Goal: Information Seeking & Learning: Learn about a topic

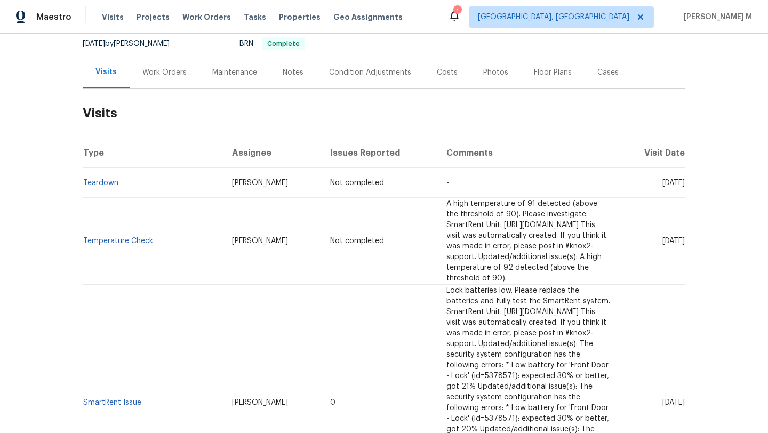
scroll to position [82, 0]
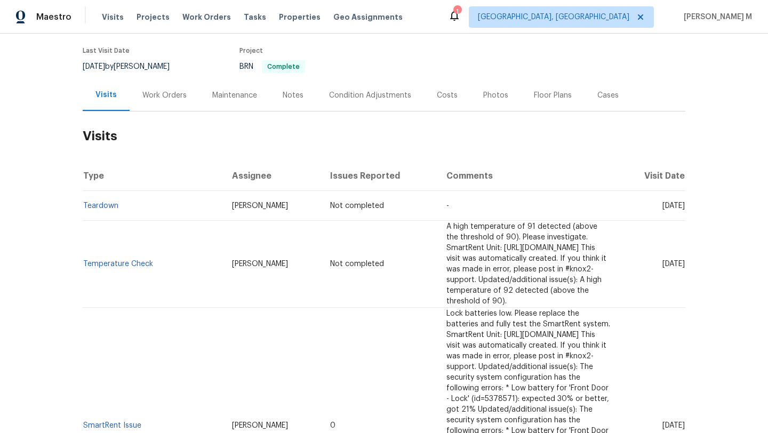
drag, startPoint x: 637, startPoint y: 258, endPoint x: 661, endPoint y: 259, distance: 23.5
click at [663, 260] on span "[DATE]" at bounding box center [674, 263] width 22 height 7
copy span "[DATE]"
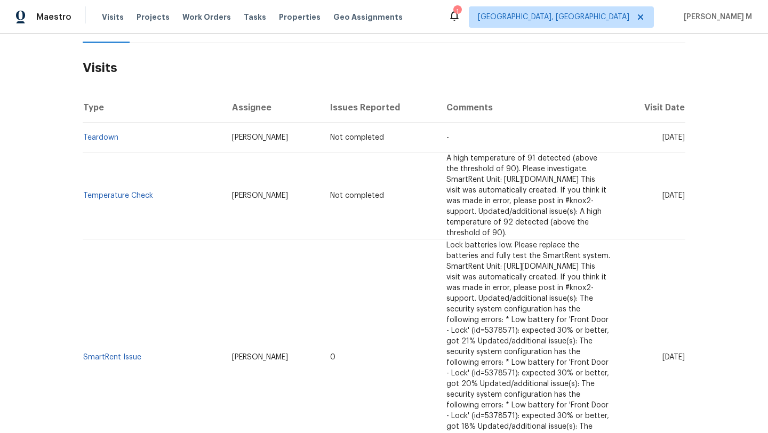
scroll to position [0, 0]
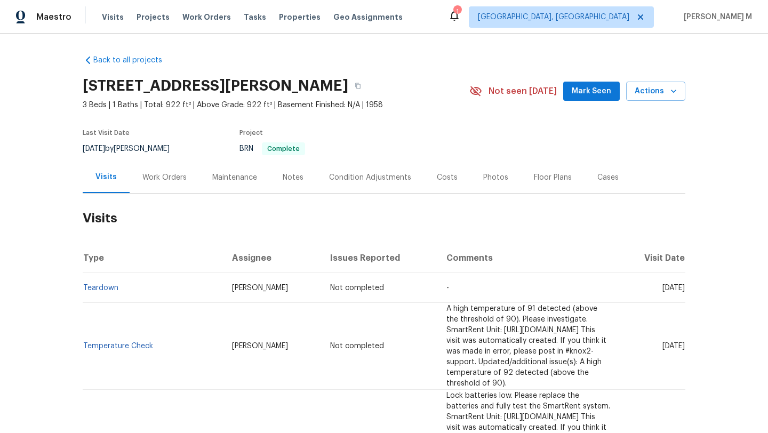
click at [152, 171] on div "Work Orders" at bounding box center [165, 177] width 70 height 31
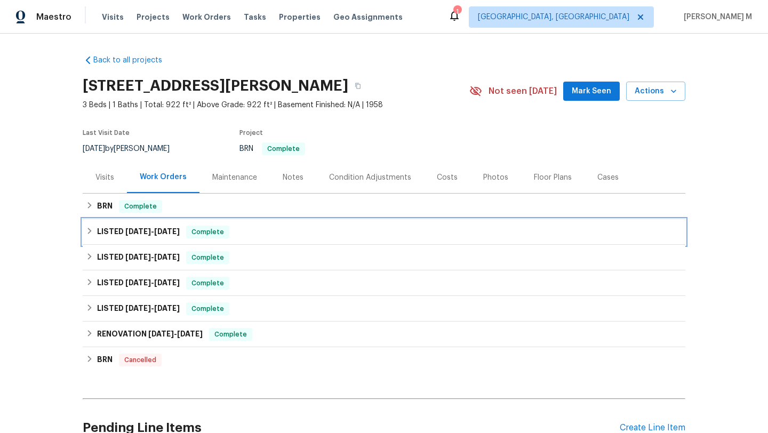
click at [146, 225] on div "LISTED 4/23/25 - 4/30/25 Complete" at bounding box center [384, 232] width 603 height 26
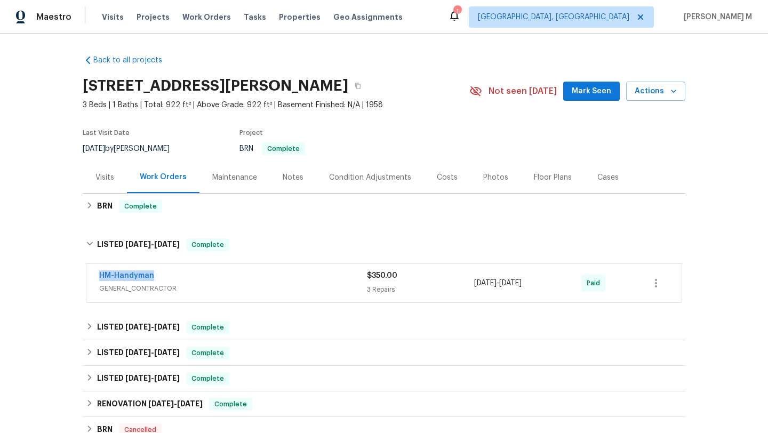
drag, startPoint x: 87, startPoint y: 273, endPoint x: 177, endPoint y: 274, distance: 89.6
click at [177, 274] on div "HM-Handyman GENERAL_CONTRACTOR $350.00 3 Repairs 4/23/2025 - 4/30/2025 Paid" at bounding box center [383, 283] width 595 height 38
copy link "HM-Handyman"
click at [298, 269] on div "HM-Handyman GENERAL_CONTRACTOR $350.00 3 Repairs 4/23/2025 - 4/30/2025 Paid" at bounding box center [383, 283] width 595 height 38
click at [305, 286] on span "GENERAL_CONTRACTOR" at bounding box center [233, 288] width 268 height 11
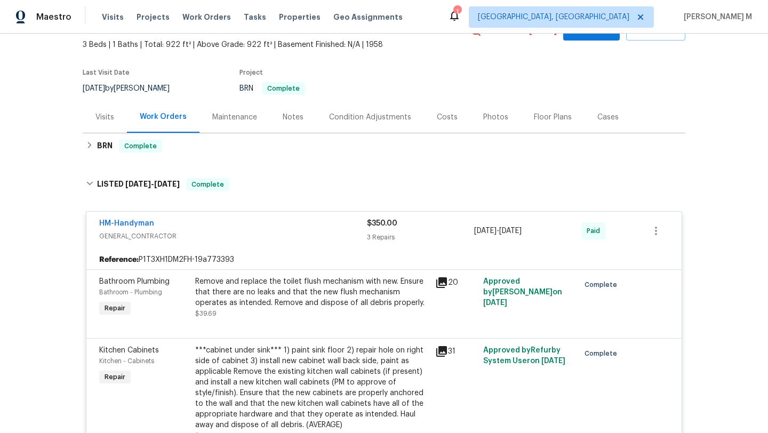
scroll to position [89, 0]
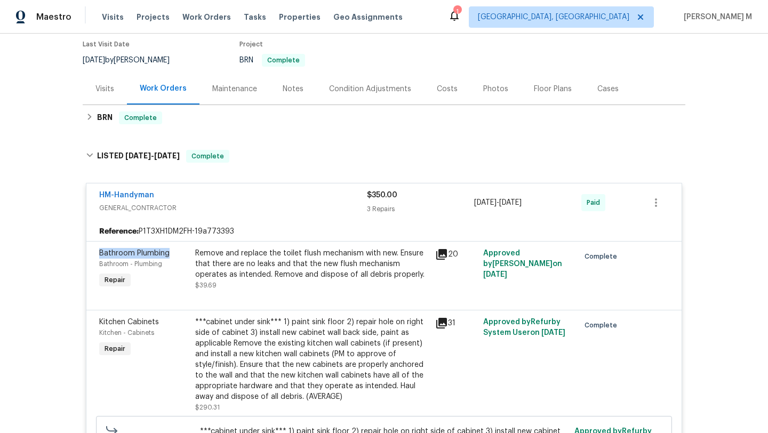
copy span "Bathroom Plumbing"
drag, startPoint x: 95, startPoint y: 255, endPoint x: 164, endPoint y: 256, distance: 69.4
click at [164, 256] on div "Bathroom Plumbing Bathroom - Plumbing Repair Remove and replace the toilet flus…" at bounding box center [383, 275] width 595 height 69
drag, startPoint x: 470, startPoint y: 203, endPoint x: 549, endPoint y: 204, distance: 79.0
click at [522, 204] on span "4/23/2025 - 4/30/2025" at bounding box center [497, 202] width 47 height 11
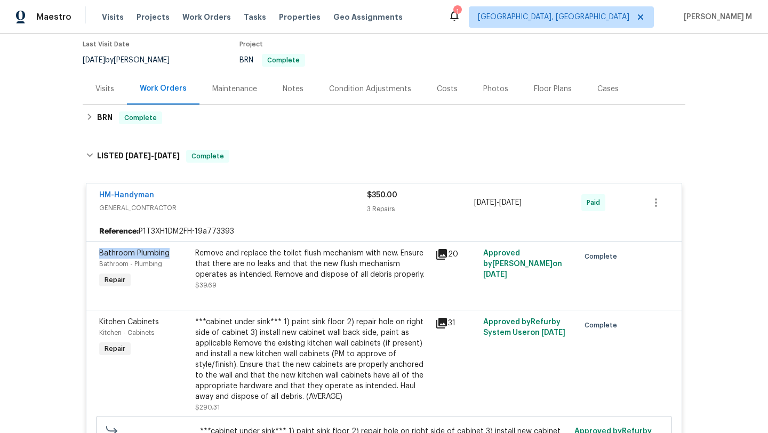
copy span "4/23/2025 - 4/30/2025"
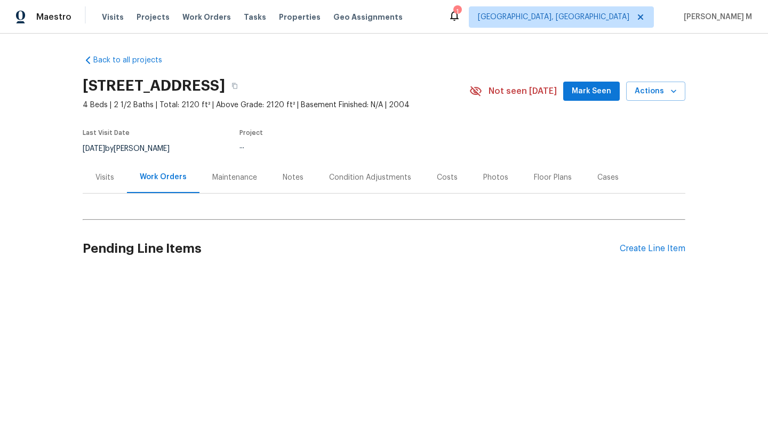
click at [596, 185] on div "Cases" at bounding box center [608, 177] width 47 height 31
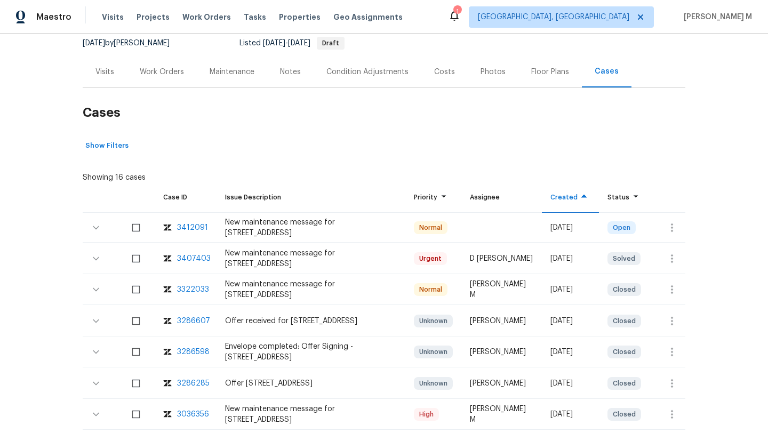
scroll to position [122, 0]
